Goal: Transaction & Acquisition: Purchase product/service

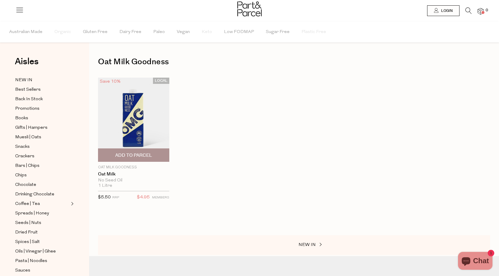
click at [137, 157] on span "Add To Parcel" at bounding box center [133, 155] width 37 height 6
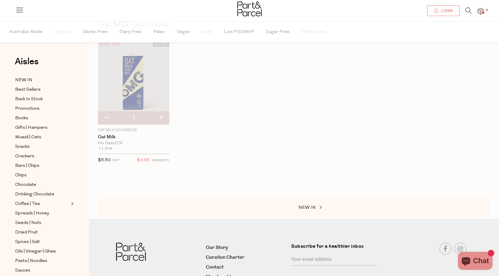
click at [248, 15] on img at bounding box center [249, 8] width 24 height 15
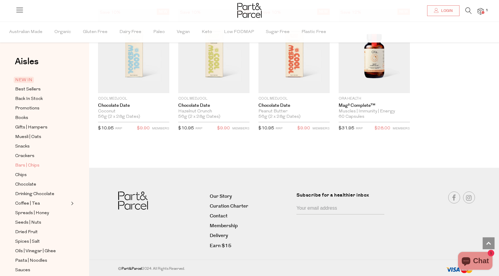
click at [29, 165] on span "Bars | Chips" at bounding box center [27, 165] width 24 height 7
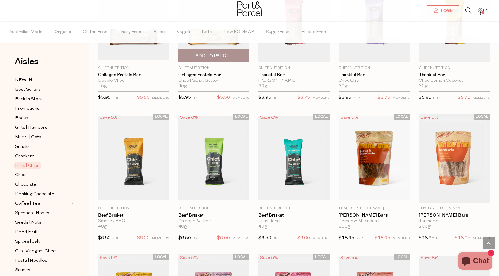
scroll to position [512, 0]
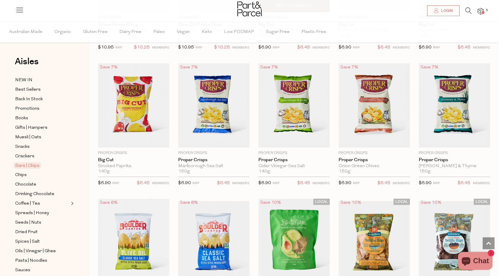
scroll to position [1663, 0]
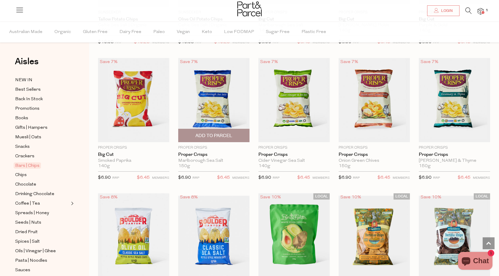
click at [219, 95] on img at bounding box center [213, 100] width 71 height 84
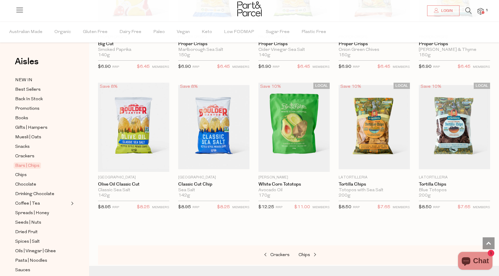
scroll to position [410, 0]
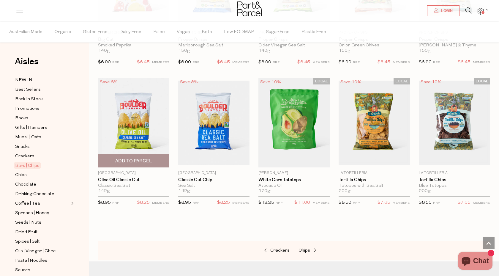
click at [116, 171] on p "[GEOGRAPHIC_DATA]" at bounding box center [133, 172] width 71 height 5
click at [120, 181] on link "Olive Oil Classic Cut" at bounding box center [133, 179] width 71 height 5
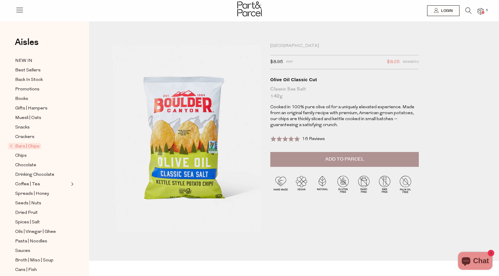
click at [292, 47] on div "[GEOGRAPHIC_DATA]" at bounding box center [344, 46] width 149 height 6
click at [469, 11] on icon at bounding box center [469, 10] width 6 height 7
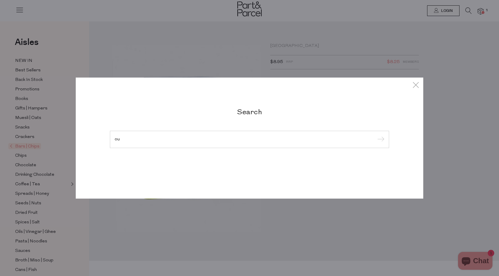
type input "o"
type input "boulder canyon"
click at [376, 135] on input "submit" at bounding box center [380, 139] width 9 height 9
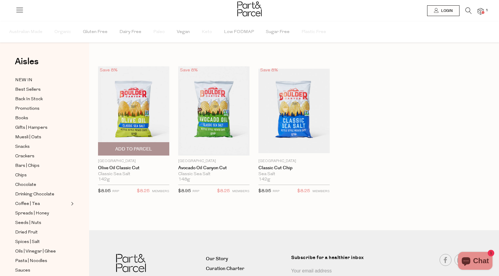
click at [144, 151] on span "Add To Parcel" at bounding box center [133, 149] width 37 height 6
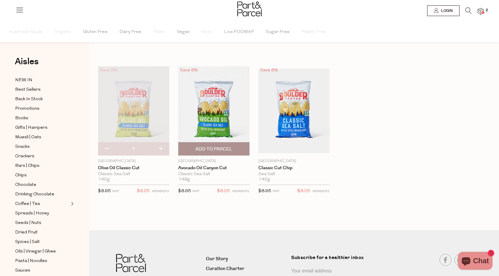
click at [213, 151] on span "Add To Parcel" at bounding box center [214, 149] width 37 height 6
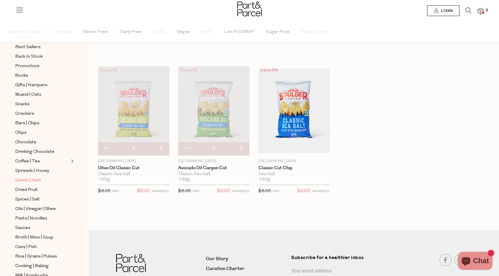
scroll to position [43, 0]
click at [41, 209] on span "Oils | Vinegar | Ghee" at bounding box center [35, 208] width 41 height 7
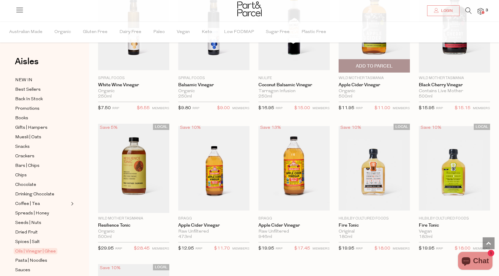
scroll to position [1047, 0]
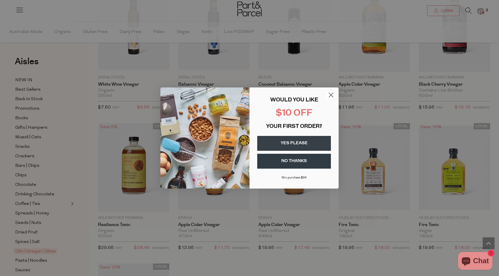
click at [298, 144] on button "YES PLEASE" at bounding box center [294, 143] width 74 height 15
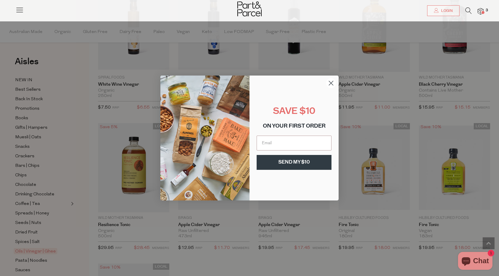
click at [298, 144] on input "Email" at bounding box center [294, 142] width 75 height 15
type input "MattyJ85@gmail.com"
click at [304, 161] on button "SEND MY $10" at bounding box center [294, 162] width 75 height 15
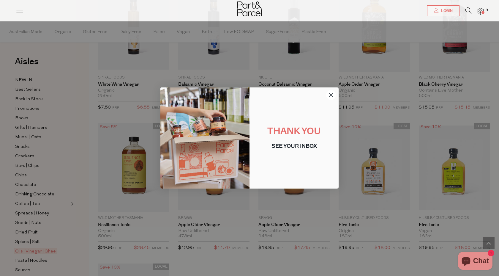
click at [331, 95] on icon "Close dialog" at bounding box center [331, 95] width 4 height 4
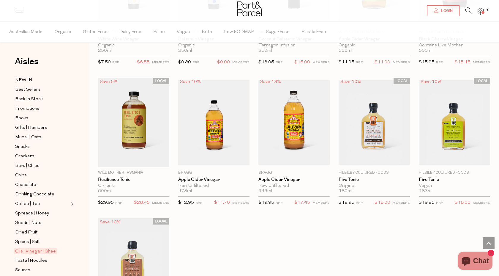
scroll to position [1088, 0]
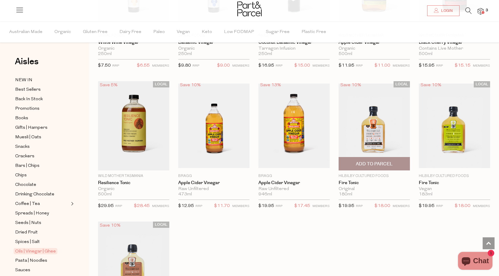
click at [382, 135] on img at bounding box center [374, 125] width 71 height 84
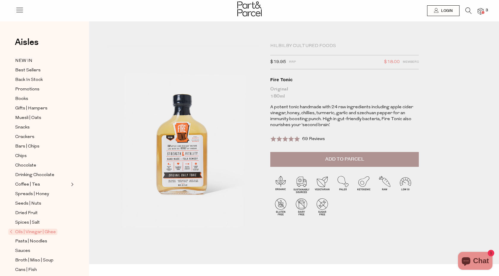
click at [350, 158] on span "Add to Parcel" at bounding box center [344, 159] width 39 height 7
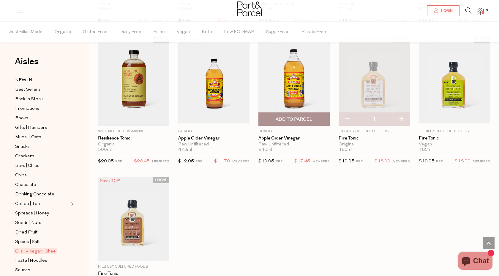
scroll to position [1134, 0]
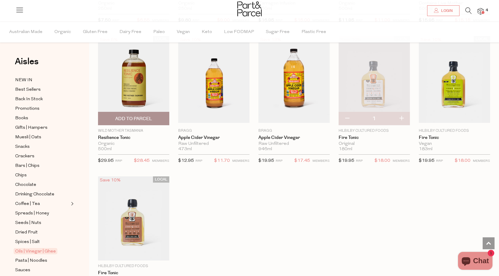
click at [145, 85] on img at bounding box center [133, 80] width 71 height 89
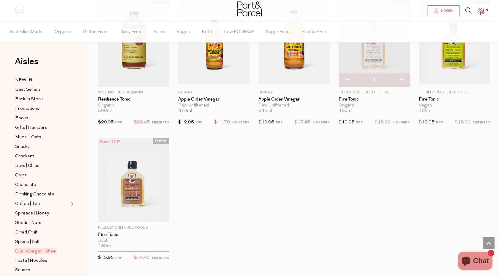
scroll to position [1184, 0]
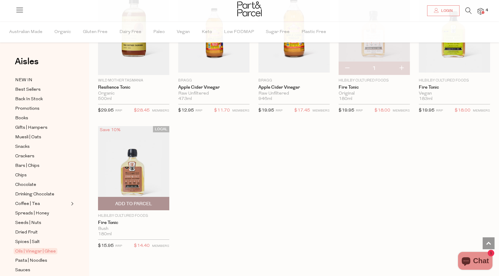
click at [127, 169] on img at bounding box center [133, 168] width 71 height 84
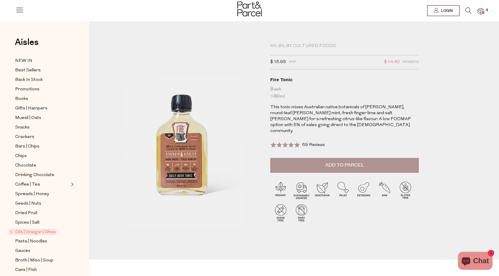
click at [349, 162] on span "Add to Parcel" at bounding box center [344, 165] width 39 height 7
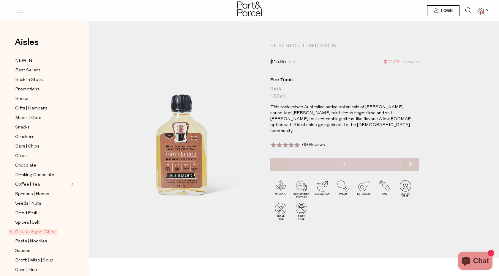
click at [482, 12] on span at bounding box center [483, 12] width 3 height 3
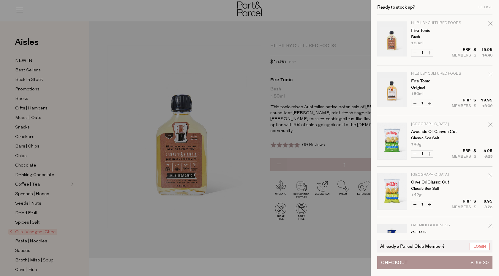
click at [415, 104] on button "Decrease Fire Tonic" at bounding box center [415, 103] width 7 height 7
type input "0"
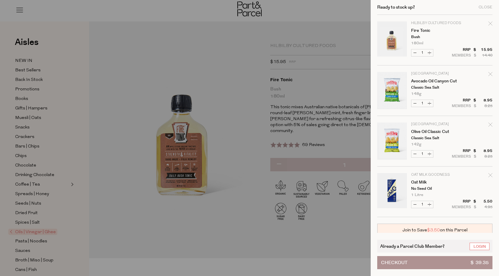
click at [430, 205] on button "Increase Oat Milk" at bounding box center [429, 204] width 7 height 7
type input "2"
click at [430, 205] on form "Image Product Total Qty Hilbilby Cultured Foods Fire Tonic Bush 180ml Only 18 A…" at bounding box center [434, 116] width 115 height 202
click at [429, 205] on button "Increase Oat Milk" at bounding box center [429, 204] width 7 height 7
type input "3"
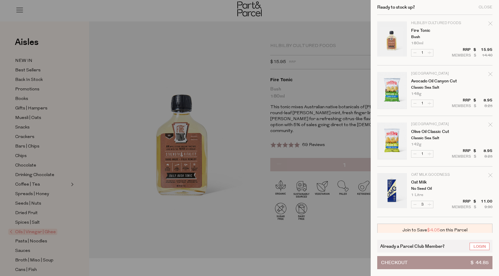
click at [429, 205] on form "Image Product Total Qty Hilbilby Cultured Foods Fire Tonic Bush 180ml Only 18 A…" at bounding box center [434, 116] width 115 height 202
click at [429, 205] on button "Increase Oat Milk" at bounding box center [429, 204] width 7 height 7
type input "4"
click at [429, 205] on button "Increase Oat Milk" at bounding box center [429, 204] width 7 height 7
type input "5"
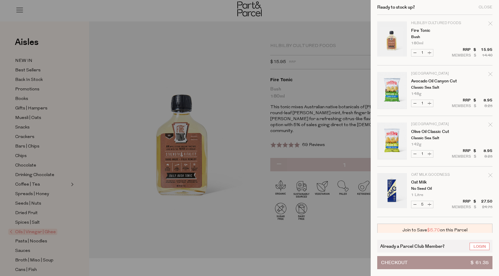
click at [232, 97] on div at bounding box center [249, 138] width 499 height 276
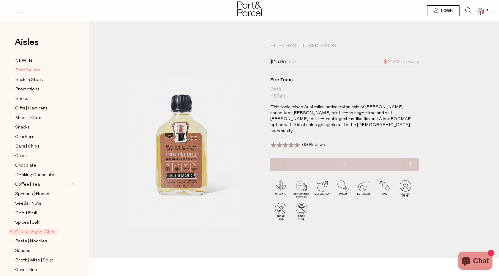
click at [27, 69] on span "Best Sellers" at bounding box center [28, 70] width 26 height 7
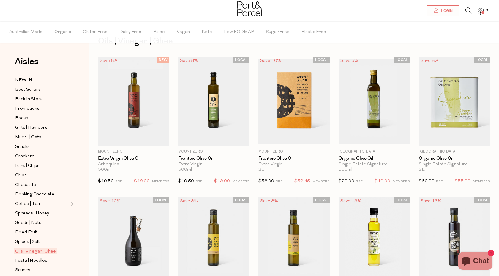
scroll to position [20, 0]
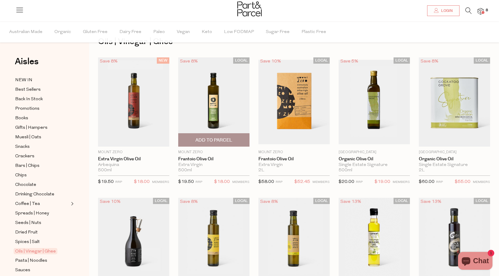
click at [215, 102] on img at bounding box center [213, 101] width 71 height 89
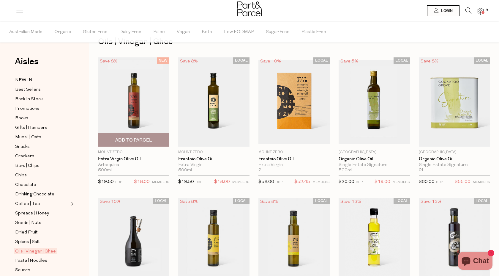
click at [144, 97] on img at bounding box center [133, 101] width 71 height 89
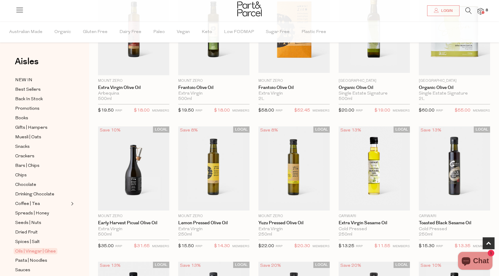
scroll to position [92, 0]
click at [133, 167] on img at bounding box center [133, 168] width 71 height 84
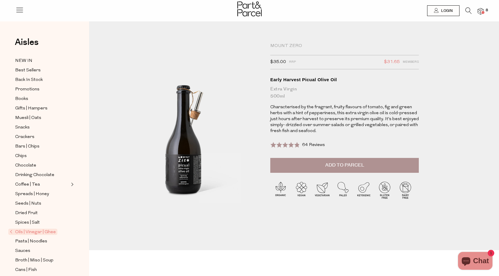
click at [354, 165] on span "Add to Parcel" at bounding box center [344, 165] width 39 height 7
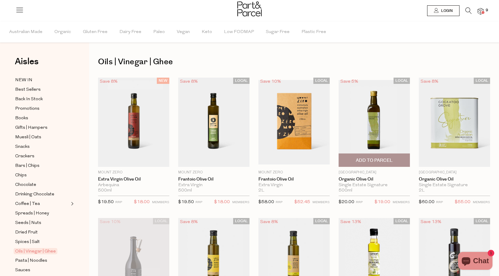
click at [375, 120] on img at bounding box center [374, 122] width 71 height 84
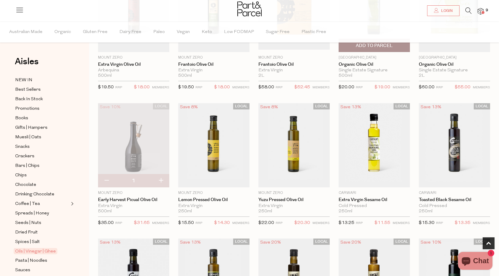
scroll to position [121, 0]
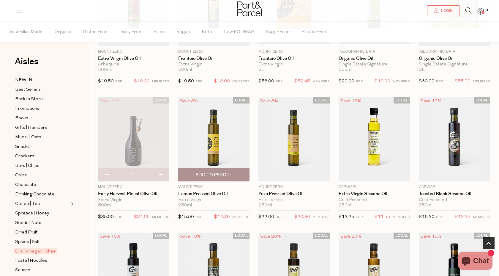
click at [206, 137] on img at bounding box center [213, 139] width 71 height 84
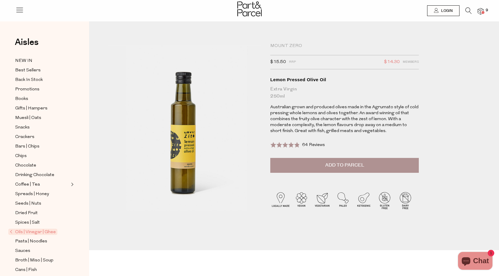
click at [342, 159] on button "Add to Parcel" at bounding box center [344, 165] width 149 height 15
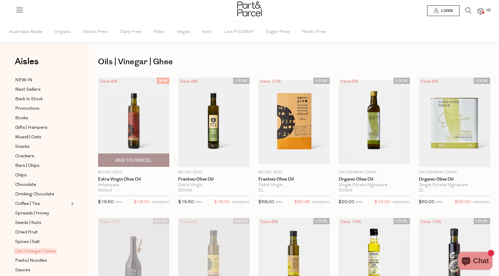
click at [138, 116] on img at bounding box center [133, 122] width 71 height 89
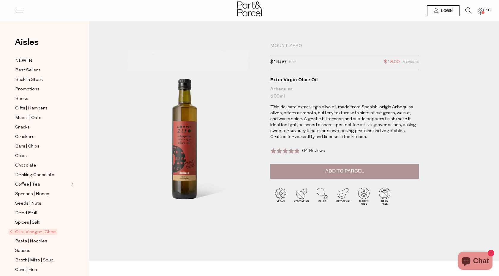
click at [372, 175] on button "Add to Parcel" at bounding box center [344, 171] width 149 height 15
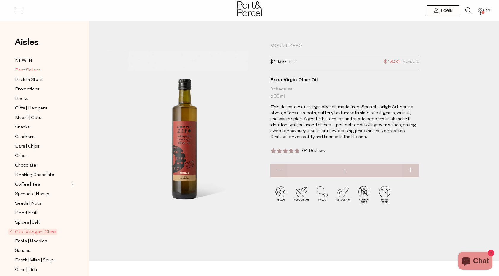
click at [32, 70] on span "Best Sellers" at bounding box center [28, 70] width 26 height 7
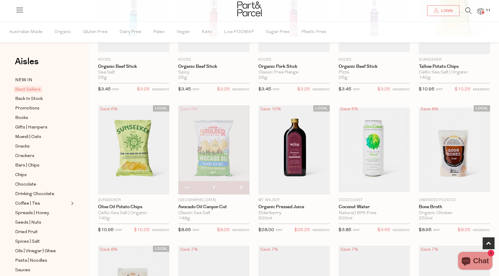
scroll to position [114, 0]
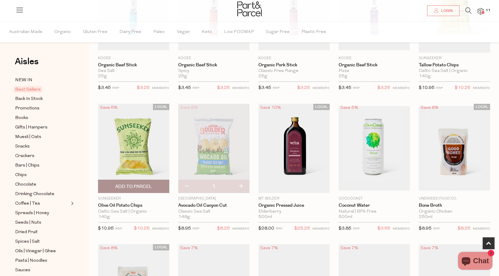
click at [146, 190] on span "Add To Parcel" at bounding box center [134, 186] width 68 height 13
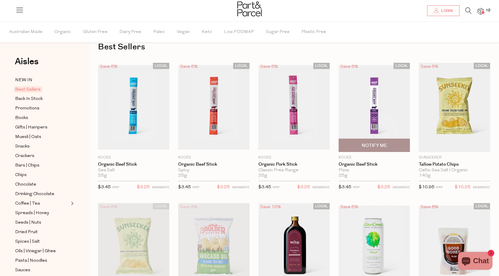
scroll to position [7, 0]
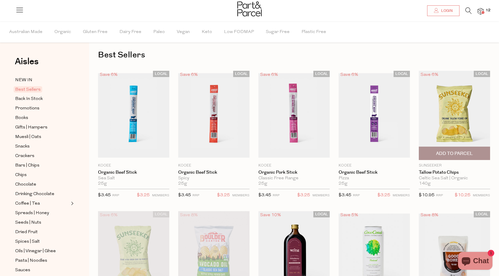
click at [456, 154] on span "Add To Parcel" at bounding box center [454, 153] width 37 height 6
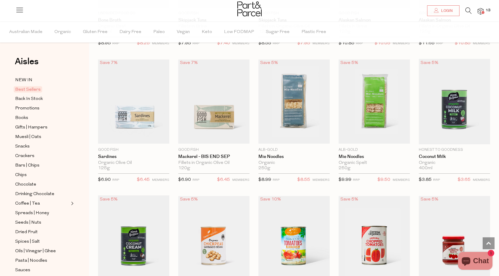
scroll to position [435, 0]
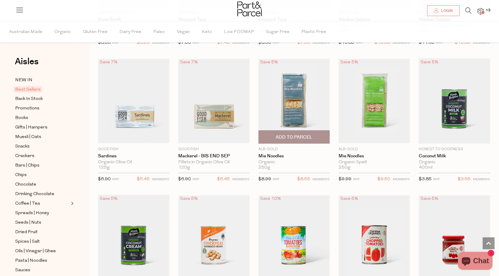
click at [299, 98] on img at bounding box center [294, 101] width 71 height 84
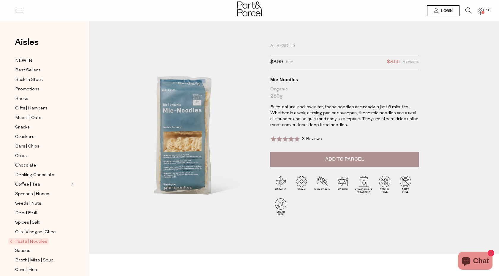
click at [327, 158] on span "Add to Parcel" at bounding box center [344, 159] width 39 height 7
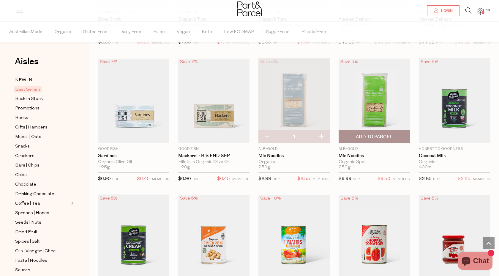
click at [375, 137] on span "Add To Parcel" at bounding box center [374, 137] width 37 height 6
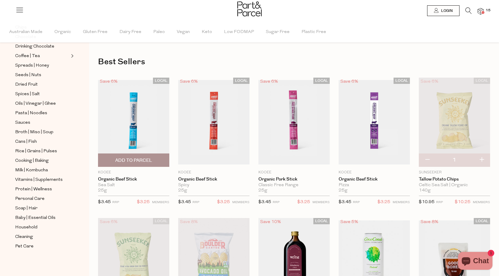
click at [147, 159] on span "Add To Parcel" at bounding box center [133, 160] width 37 height 6
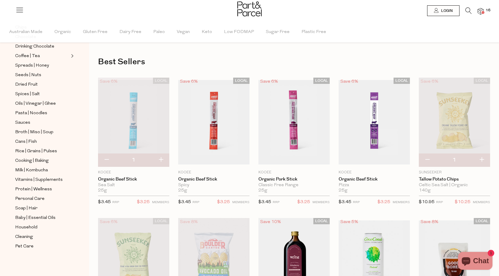
click at [468, 9] on icon at bounding box center [469, 10] width 6 height 7
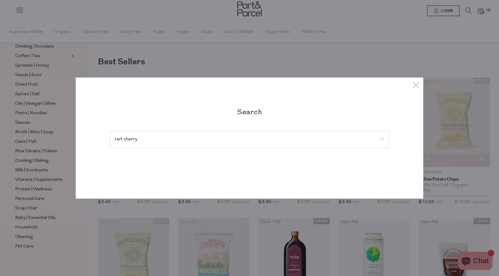
type input "tart cherry"
click at [376, 135] on input "submit" at bounding box center [380, 139] width 9 height 9
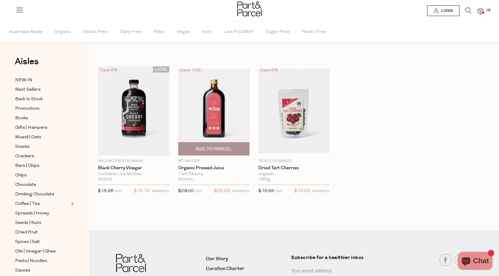
click at [217, 111] on img at bounding box center [213, 111] width 71 height 84
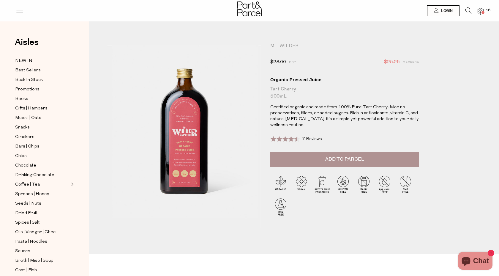
click at [341, 157] on span "Add to Parcel" at bounding box center [344, 159] width 39 height 7
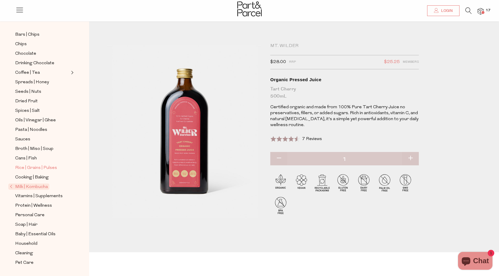
scroll to position [36, 0]
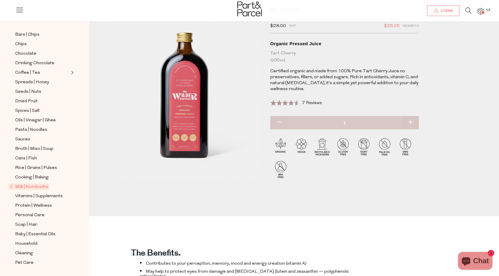
click at [483, 11] on span at bounding box center [483, 12] width 3 height 3
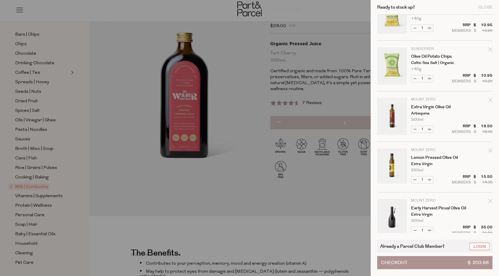
scroll to position [207, 0]
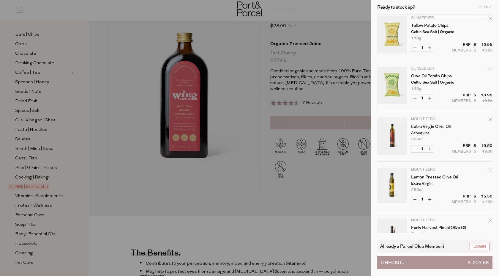
click at [111, 83] on div at bounding box center [249, 138] width 499 height 276
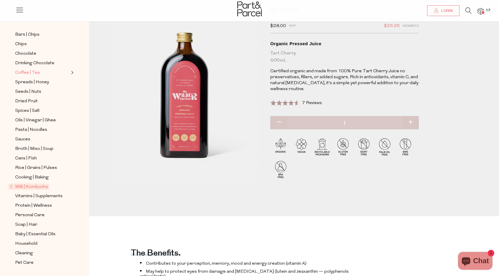
click at [24, 74] on span "Coffee | Tea" at bounding box center [27, 72] width 25 height 7
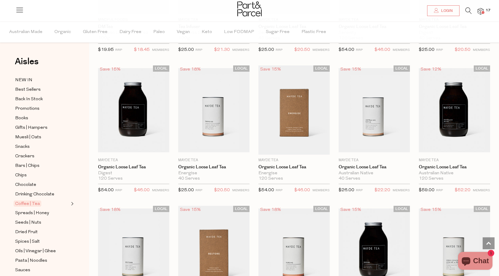
scroll to position [1105, 0]
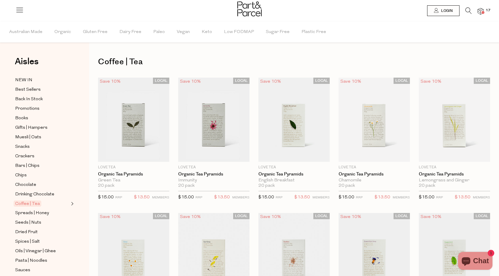
click at [483, 11] on span at bounding box center [483, 12] width 3 height 3
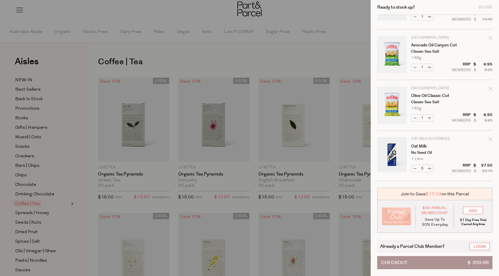
scroll to position [490, 0]
click at [433, 267] on button "Checkout $ 203.68" at bounding box center [434, 262] width 115 height 13
